Goal: Check status: Check status

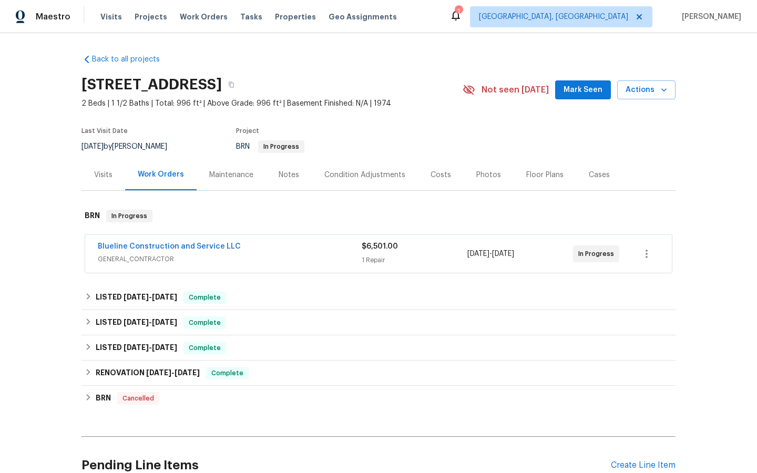
click at [142, 251] on span "Blueline Construction and Service LLC" at bounding box center [169, 246] width 143 height 11
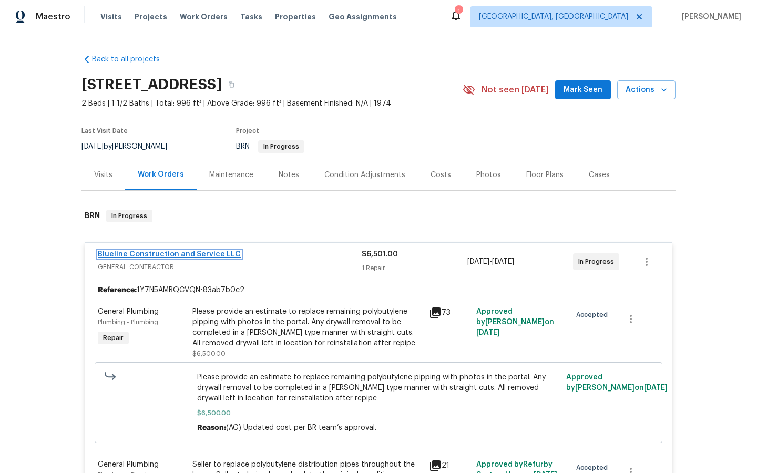
click at [158, 253] on link "Blueline Construction and Service LLC" at bounding box center [169, 254] width 143 height 7
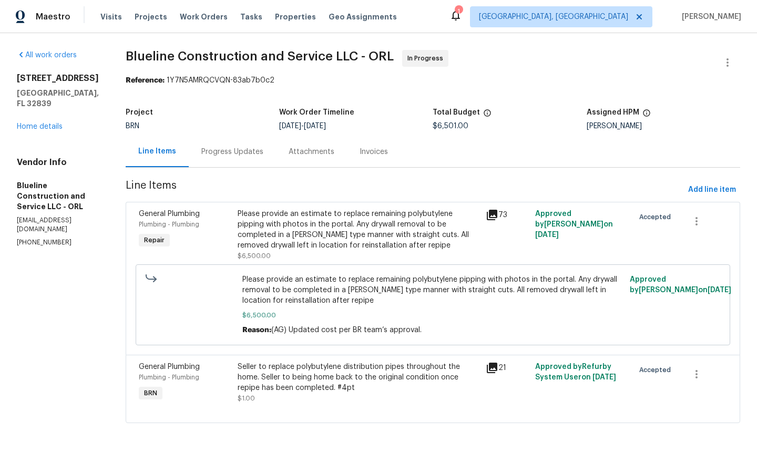
click at [381, 155] on div "Invoices" at bounding box center [374, 152] width 28 height 11
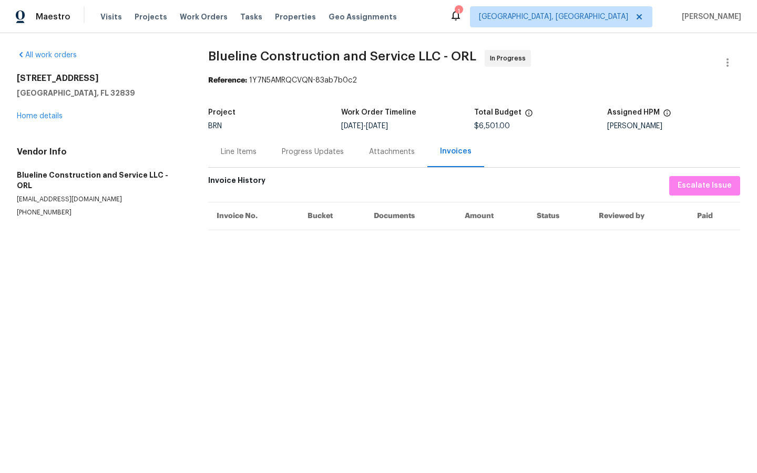
click at [232, 157] on div "Line Items" at bounding box center [239, 152] width 36 height 11
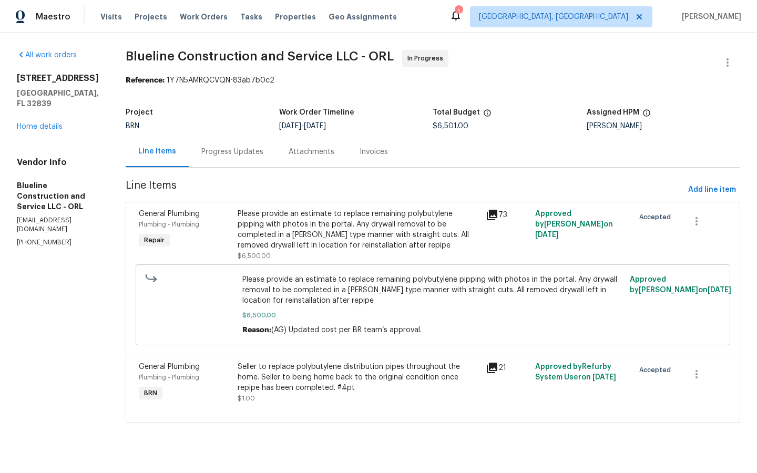
click at [230, 154] on div "Progress Updates" at bounding box center [232, 152] width 62 height 11
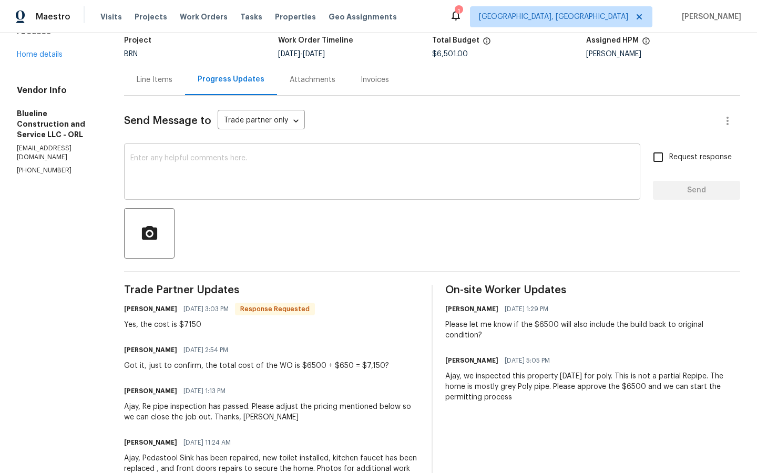
scroll to position [74, 0]
